Goal: Information Seeking & Learning: Learn about a topic

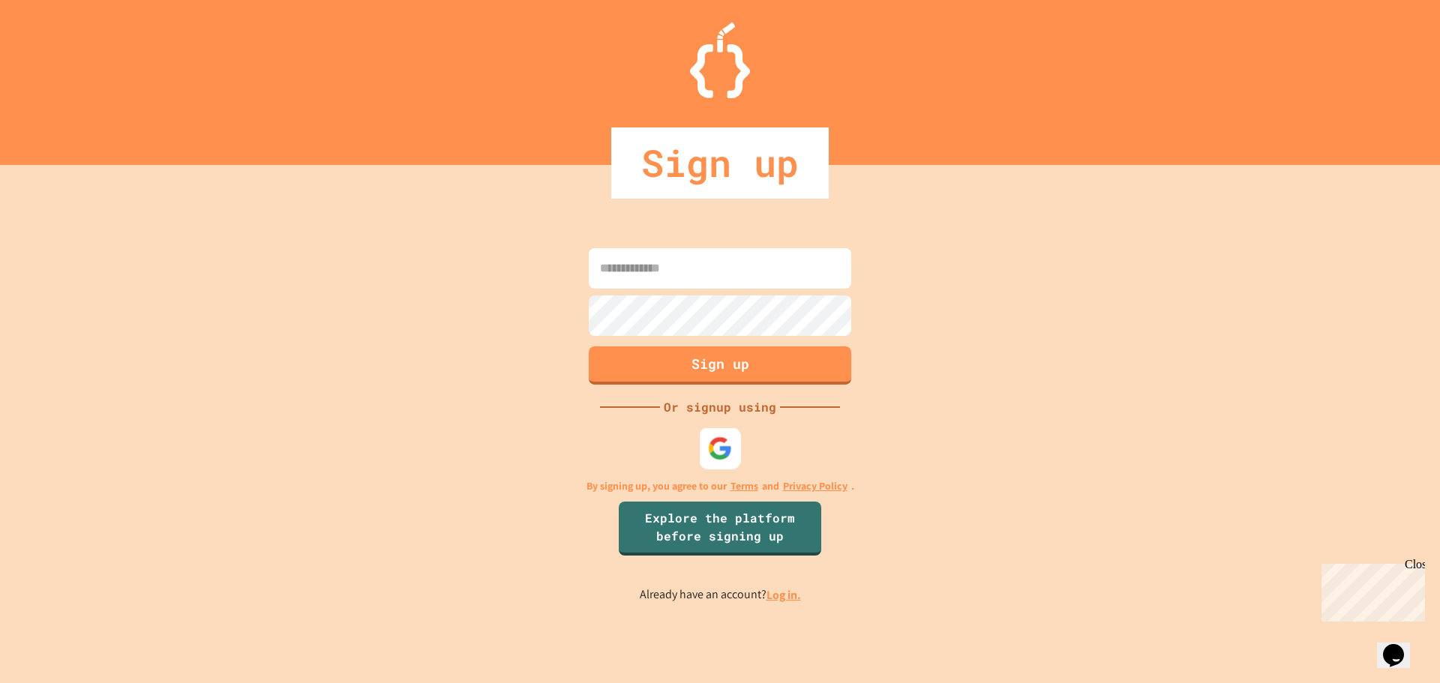
click at [719, 455] on img at bounding box center [720, 448] width 25 height 25
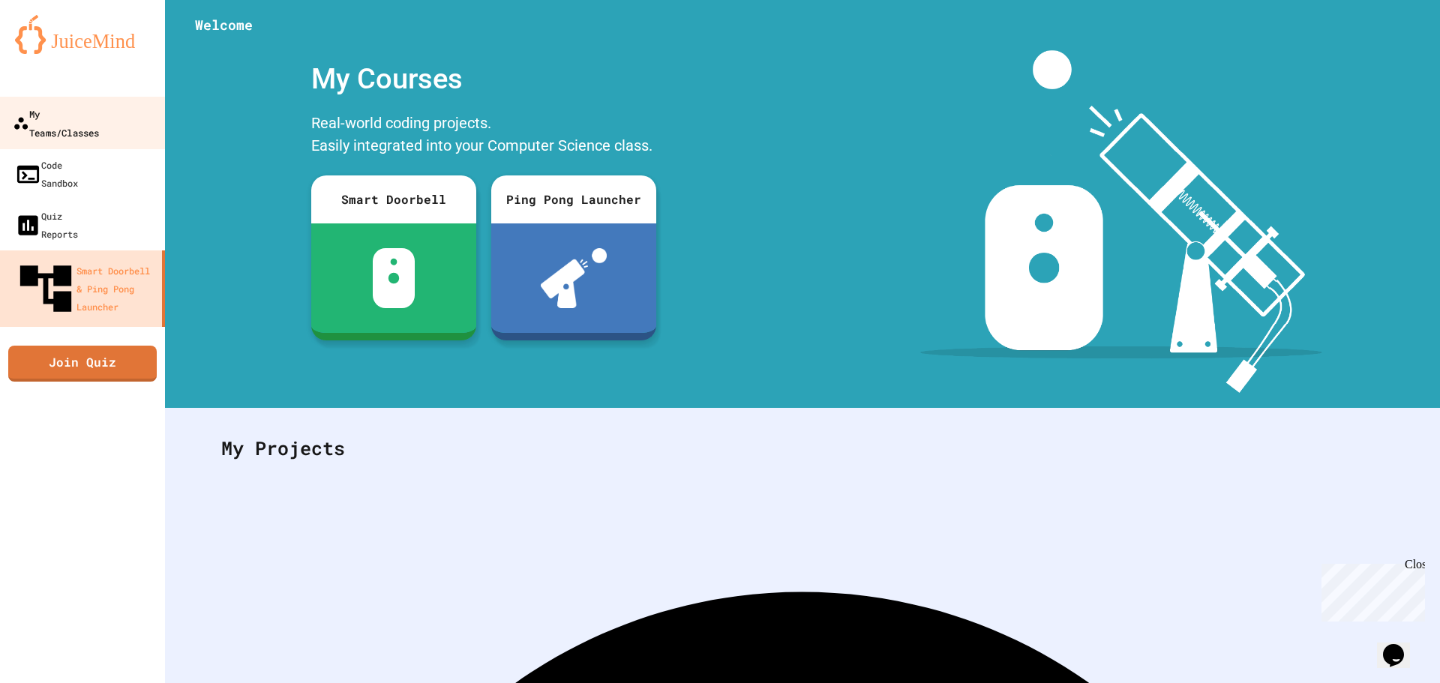
click at [52, 113] on div "My Teams/Classes" at bounding box center [56, 122] width 86 height 37
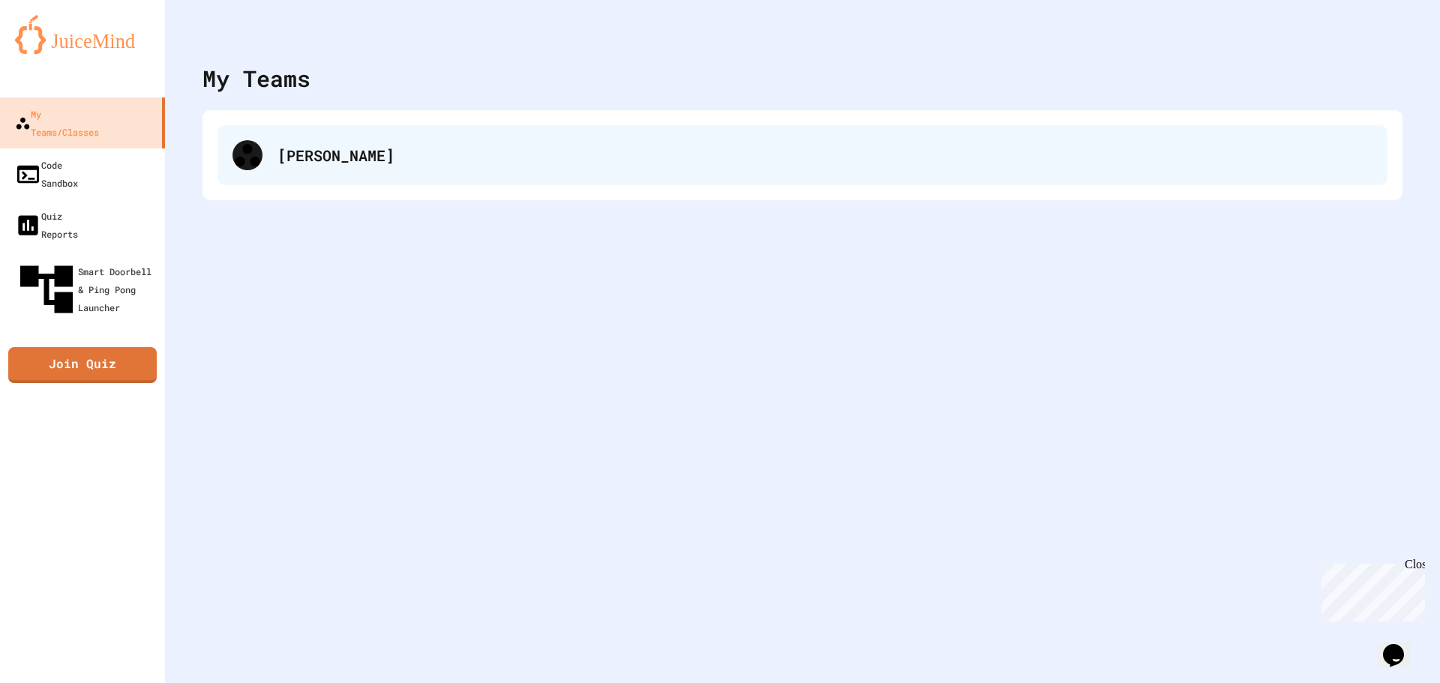
click at [332, 167] on div "[PERSON_NAME]" at bounding box center [803, 155] width 1170 height 60
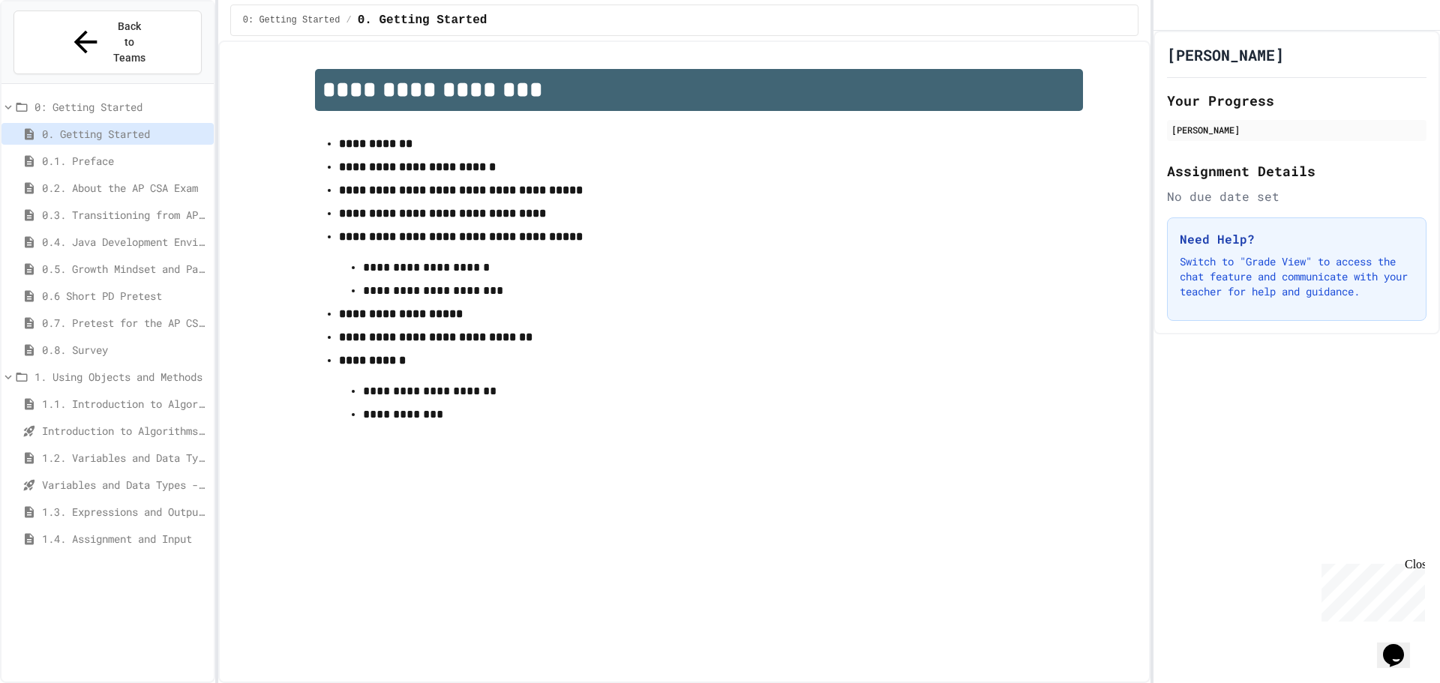
click at [118, 531] on span "1.4. Assignment and Input" at bounding box center [125, 539] width 166 height 16
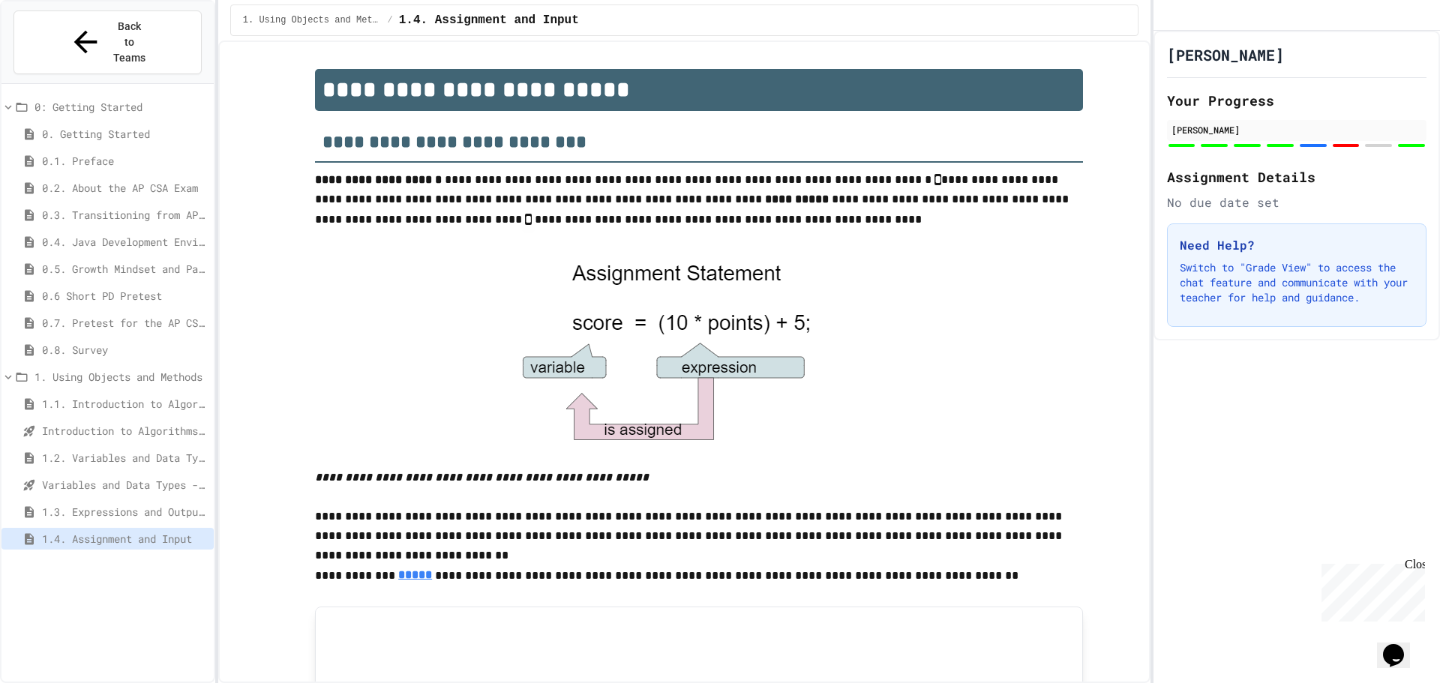
scroll to position [836, 0]
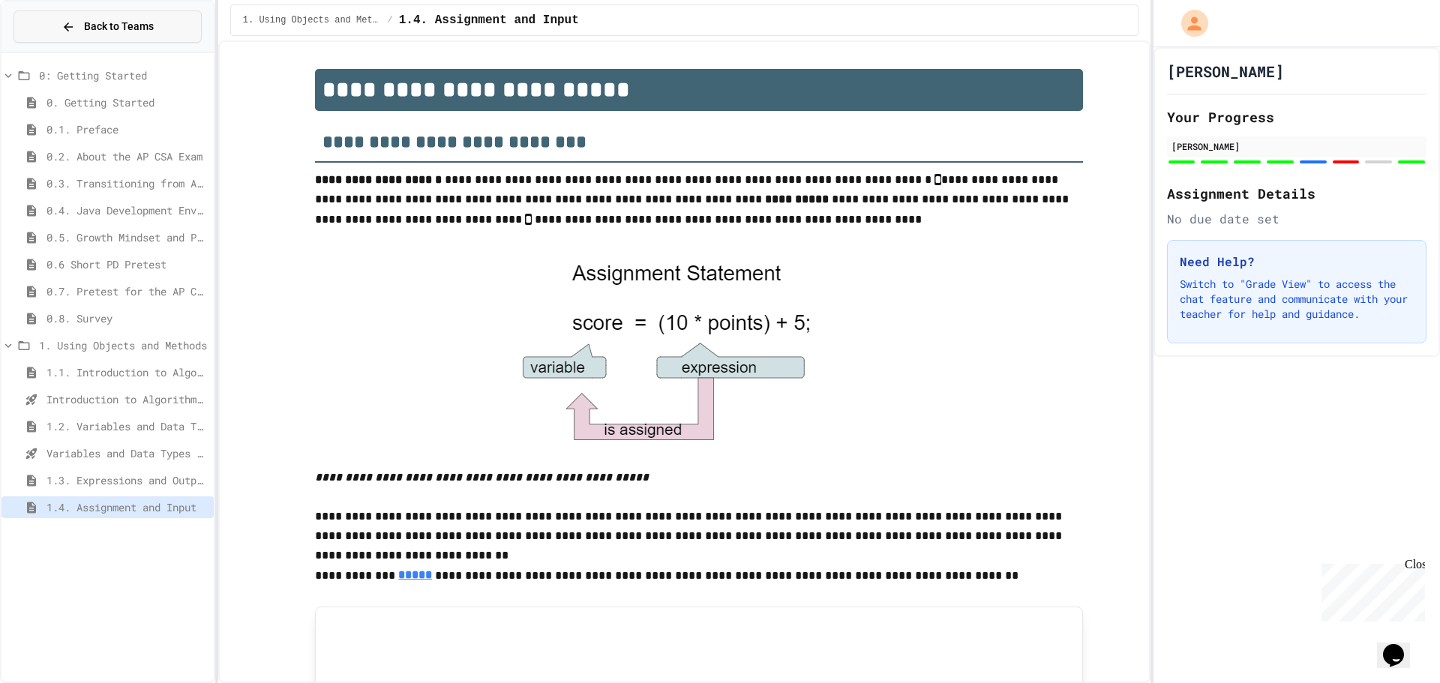
scroll to position [836, 0]
